Goal: Task Accomplishment & Management: Manage account settings

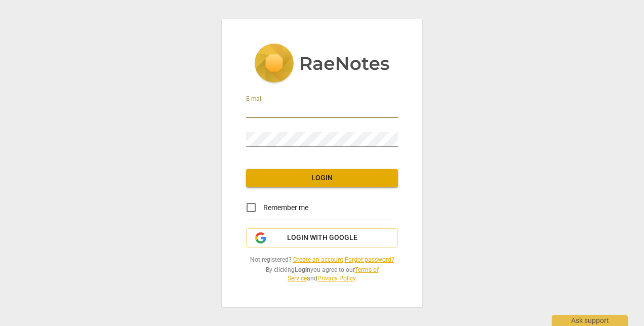
click at [264, 110] on input "email" at bounding box center [322, 110] width 152 height 15
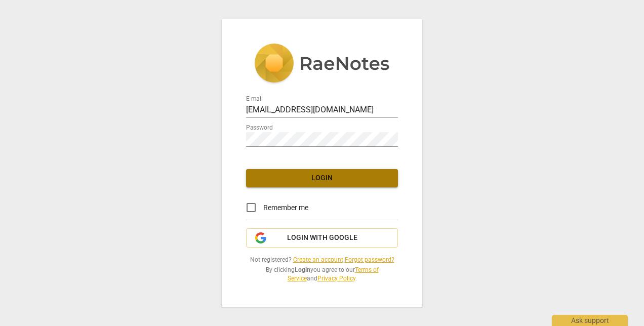
click at [334, 177] on span "Login" at bounding box center [322, 178] width 136 height 10
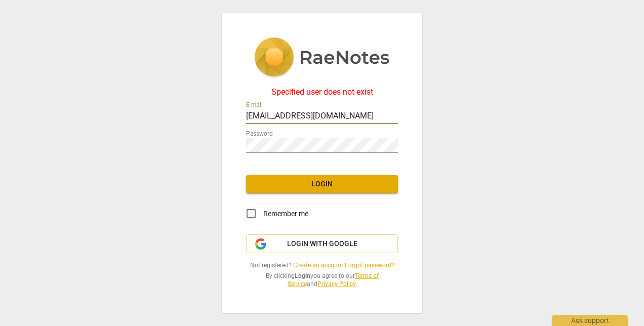
drag, startPoint x: 272, startPoint y: 117, endPoint x: 224, endPoint y: 116, distance: 48.6
click at [225, 116] on div "Specified user does not exist E-mail [EMAIL_ADDRESS][DOMAIN_NAME] Password Logi…" at bounding box center [322, 163] width 201 height 300
drag, startPoint x: 341, startPoint y: 117, endPoint x: 293, endPoint y: 120, distance: 47.7
click at [293, 120] on input "[EMAIL_ADDRESS][DOMAIN_NAME]" at bounding box center [322, 116] width 152 height 15
type input "[EMAIL_ADDRESS][DOMAIN_NAME]"
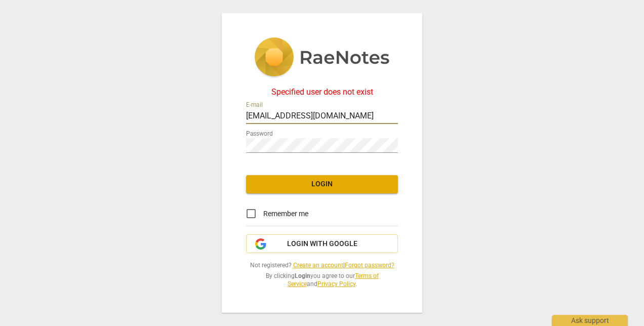
click at [316, 185] on span "Login" at bounding box center [322, 184] width 136 height 10
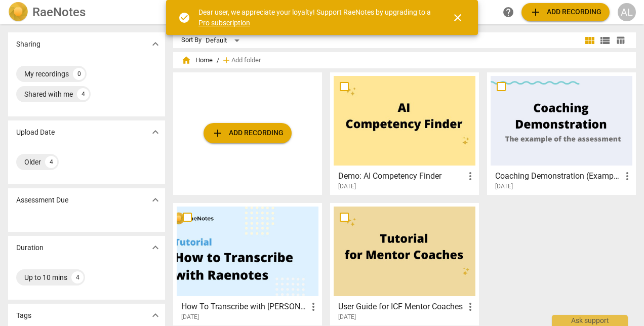
click at [456, 18] on span "close" at bounding box center [458, 18] width 12 height 12
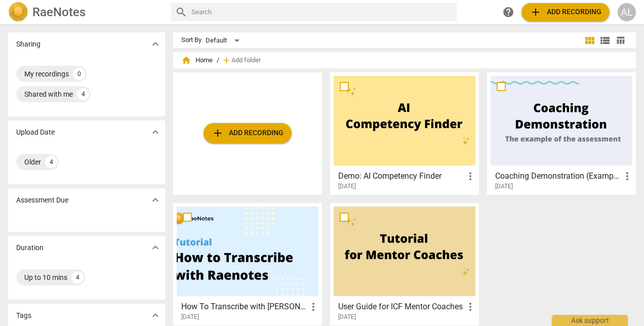
click at [260, 135] on span "add Add recording" at bounding box center [248, 133] width 72 height 12
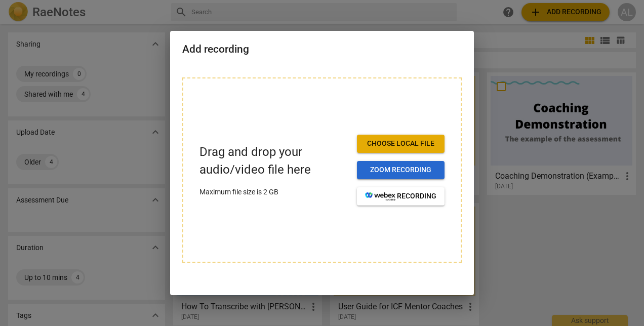
click at [404, 172] on span "Zoom recording" at bounding box center [400, 170] width 71 height 10
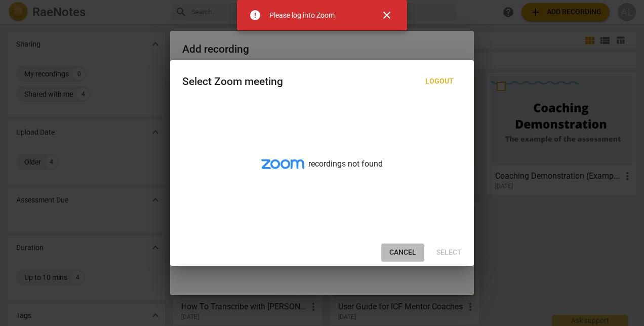
click at [403, 252] on span "Cancel" at bounding box center [402, 253] width 27 height 10
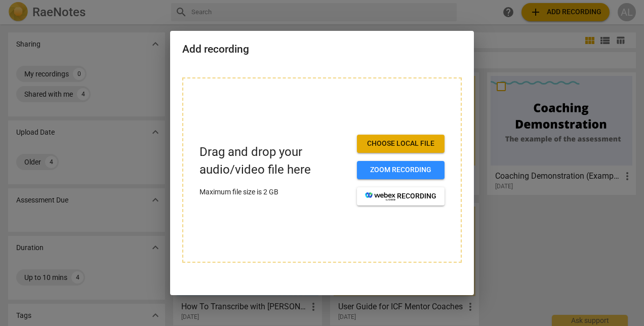
click at [470, 12] on div at bounding box center [322, 163] width 644 height 326
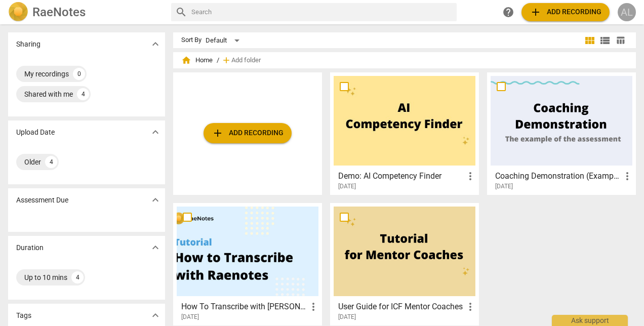
click at [631, 9] on div "AL" at bounding box center [627, 12] width 18 height 18
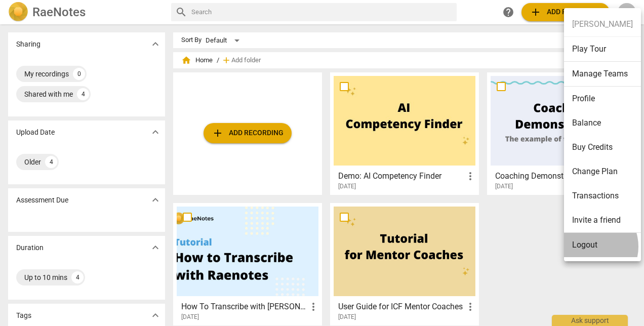
click at [589, 246] on li "Logout" at bounding box center [602, 245] width 77 height 24
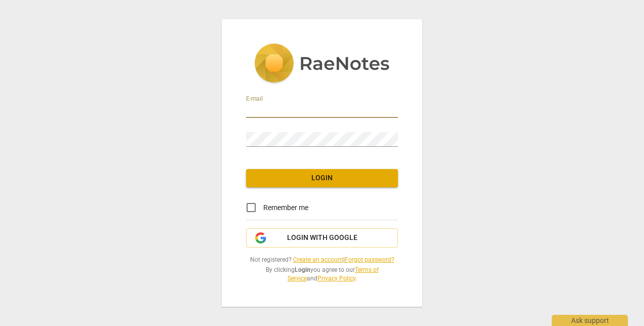
click at [295, 107] on input "email" at bounding box center [322, 110] width 152 height 15
type input "ehblandlcsw@gmail.com"
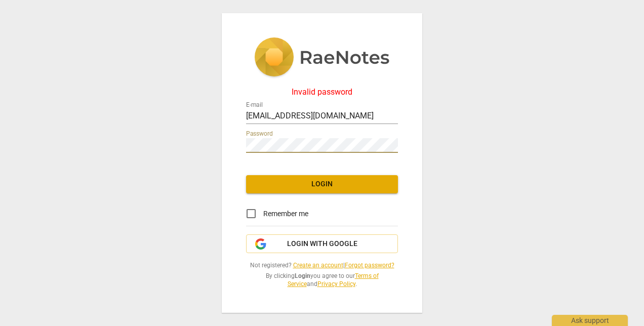
click at [208, 143] on div "Invalid password E-mail ehblandlcsw@gmail.com Password Login Remember me Login …" at bounding box center [322, 163] width 644 height 326
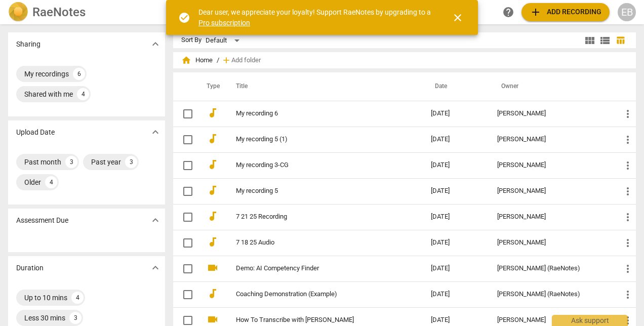
click at [259, 112] on link "My recording 6" at bounding box center [315, 114] width 159 height 8
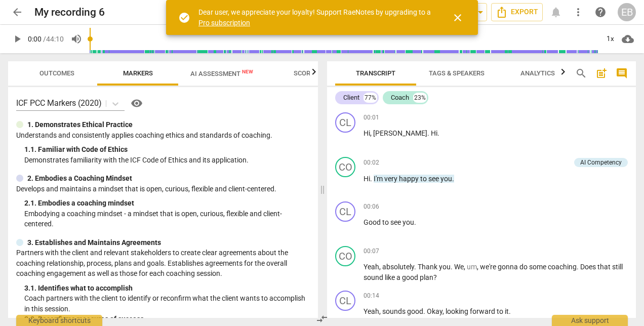
click at [461, 19] on span "close" at bounding box center [458, 18] width 12 height 12
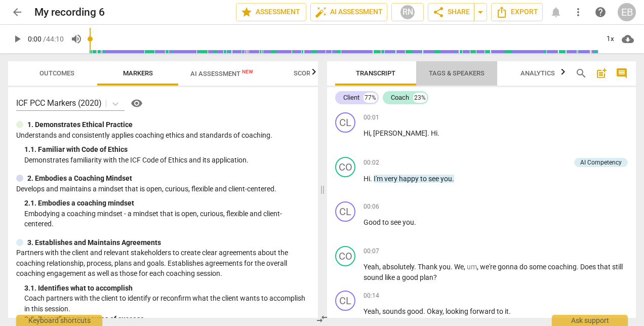
click at [455, 76] on span "Tags & Speakers" at bounding box center [457, 73] width 56 height 8
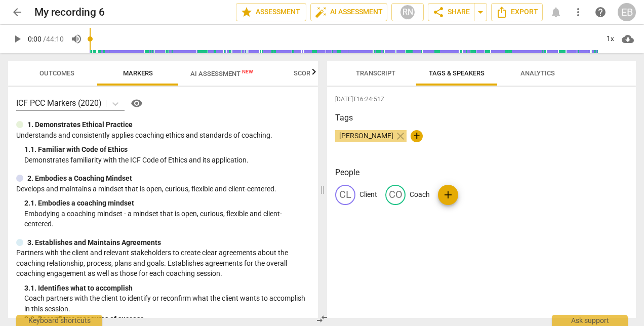
click at [382, 75] on span "Transcript" at bounding box center [375, 73] width 39 height 8
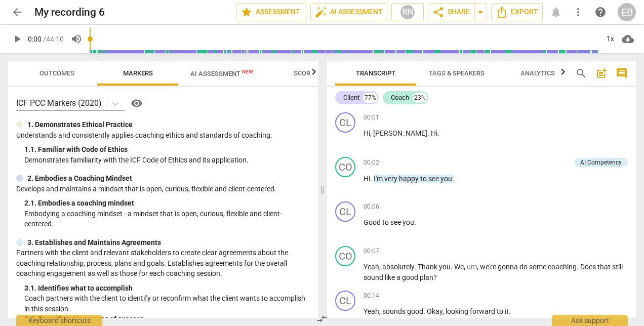
click at [236, 72] on span "AI Assessment New" at bounding box center [221, 74] width 63 height 8
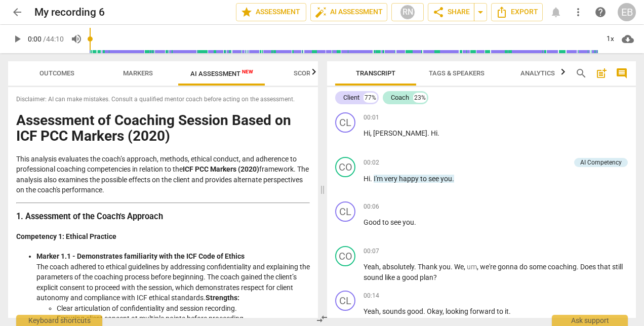
click at [236, 72] on span "AI Assessment New" at bounding box center [221, 74] width 63 height 8
click at [60, 69] on span "Outcomes" at bounding box center [56, 73] width 35 height 8
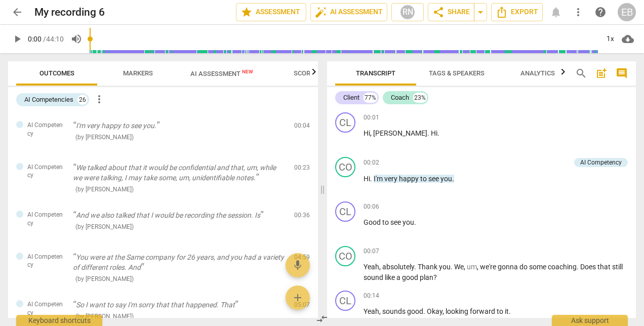
click at [134, 73] on span "Markers" at bounding box center [138, 73] width 30 height 8
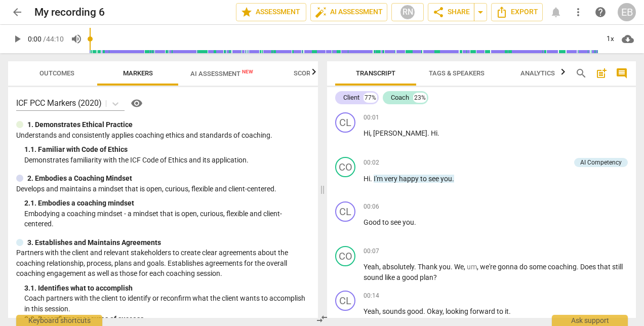
click at [15, 10] on span "arrow_back" at bounding box center [17, 12] width 12 height 12
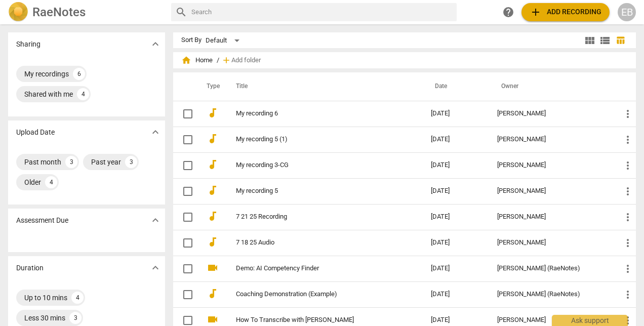
click at [623, 14] on div "EB" at bounding box center [627, 12] width 18 height 18
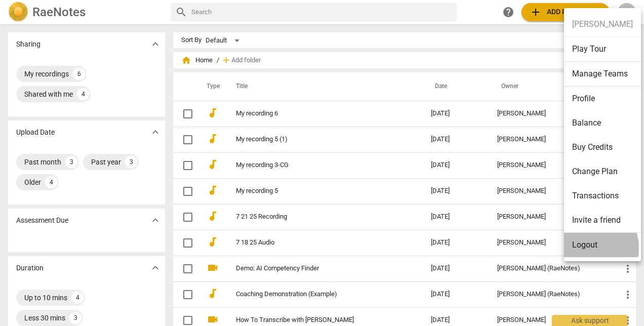
click at [583, 248] on li "Logout" at bounding box center [602, 245] width 77 height 24
